Goal: Check status: Check status

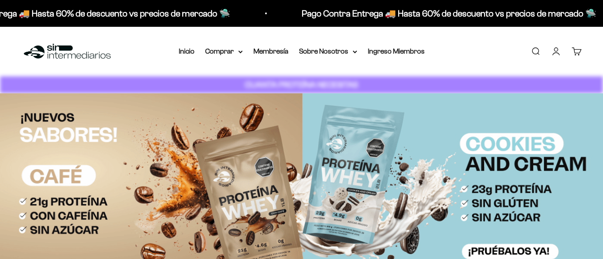
click at [554, 55] on link "Iniciar sesión" at bounding box center [556, 51] width 10 height 10
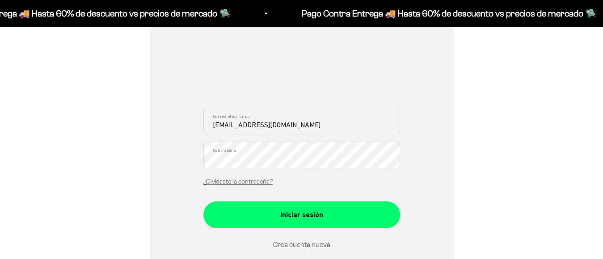
scroll to position [134, 0]
drag, startPoint x: 282, startPoint y: 212, endPoint x: 309, endPoint y: 95, distance: 120.6
click at [282, 212] on div "Iniciar sesión" at bounding box center [301, 215] width 161 height 12
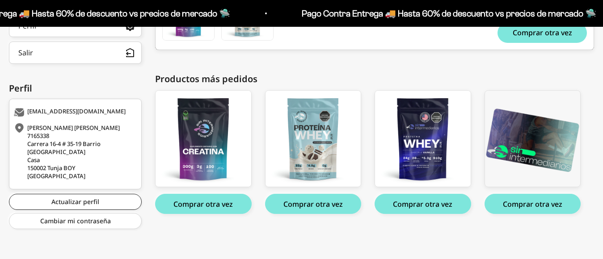
scroll to position [179, 0]
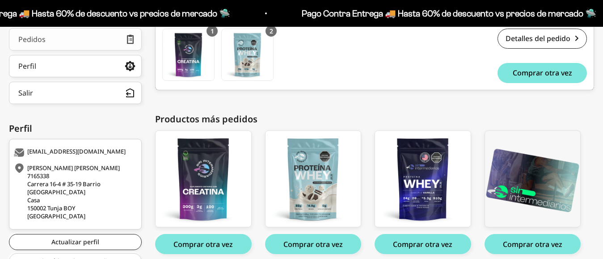
click at [124, 51] on link "Pedidos" at bounding box center [75, 39] width 133 height 22
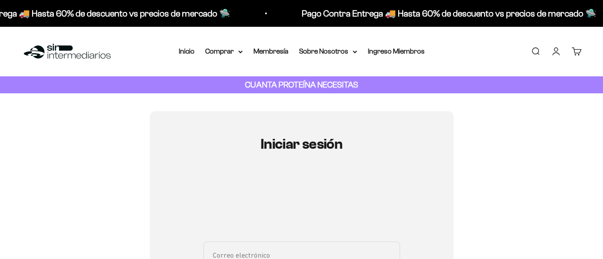
type input "donjuansar@gmail.com"
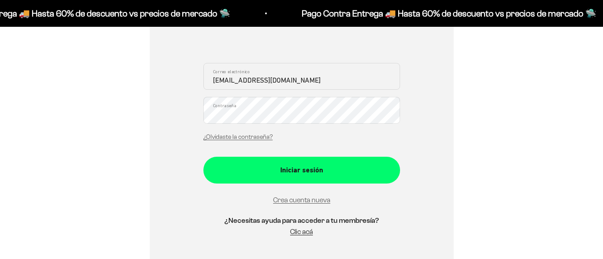
scroll to position [179, 0]
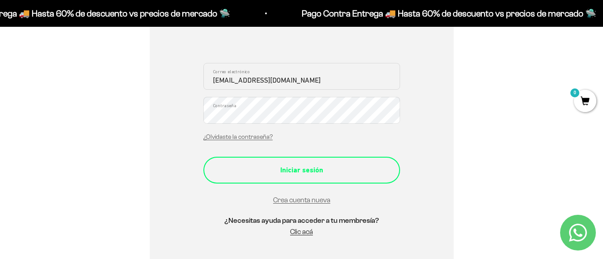
click at [270, 168] on div "Iniciar sesión" at bounding box center [301, 170] width 161 height 12
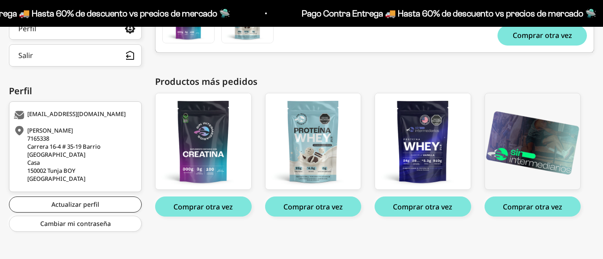
scroll to position [82, 0]
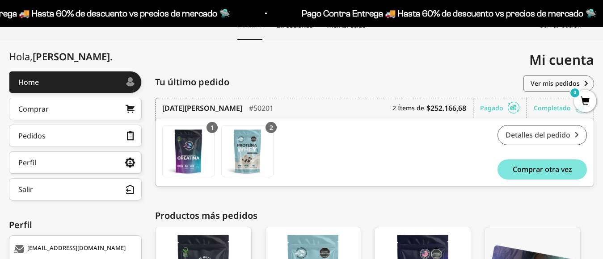
click at [550, 134] on link "Detalles del pedido" at bounding box center [541, 135] width 89 height 20
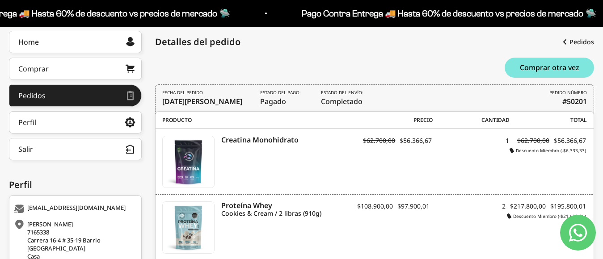
scroll to position [112, 0]
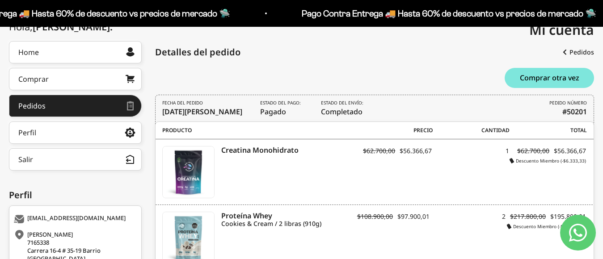
click at [351, 106] on span "Estado del envío: Completado" at bounding box center [343, 108] width 45 height 17
click at [576, 106] on b "#50201" at bounding box center [574, 111] width 25 height 11
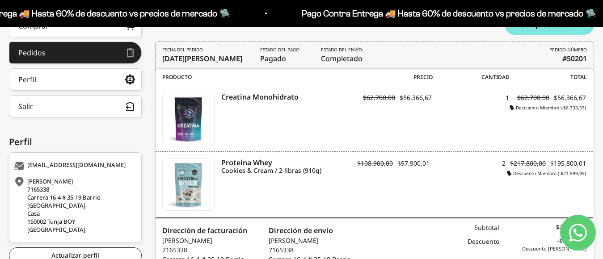
scroll to position [67, 0]
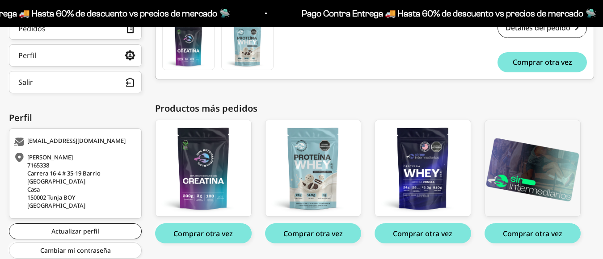
scroll to position [82, 0]
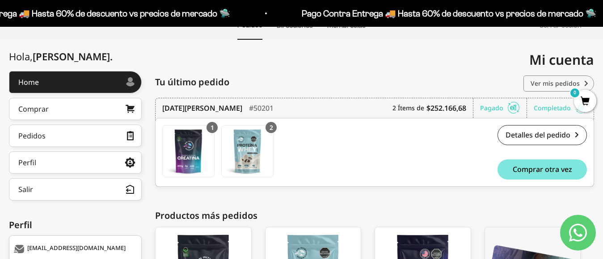
click at [545, 81] on link "Ver mis pedidos" at bounding box center [558, 84] width 71 height 16
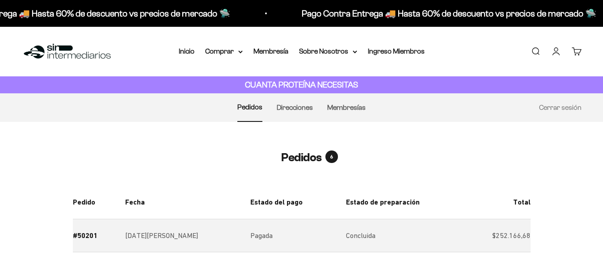
scroll to position [134, 0]
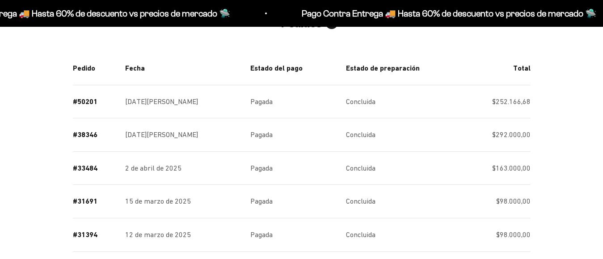
click at [0, 0] on link "Perfil" at bounding box center [0, 0] width 0 height 0
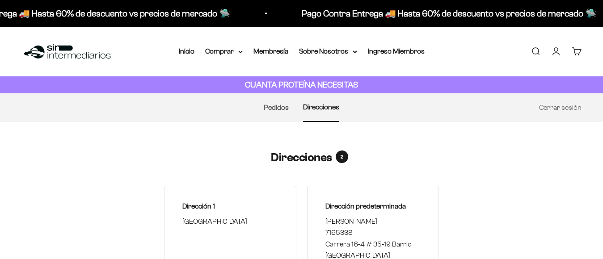
select select "[GEOGRAPHIC_DATA]"
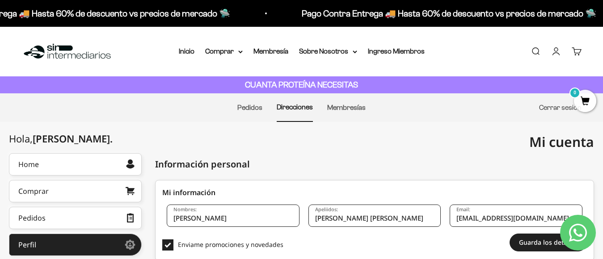
click at [555, 106] on link "Cerrar sesión" at bounding box center [560, 108] width 42 height 8
